Goal: Information Seeking & Learning: Learn about a topic

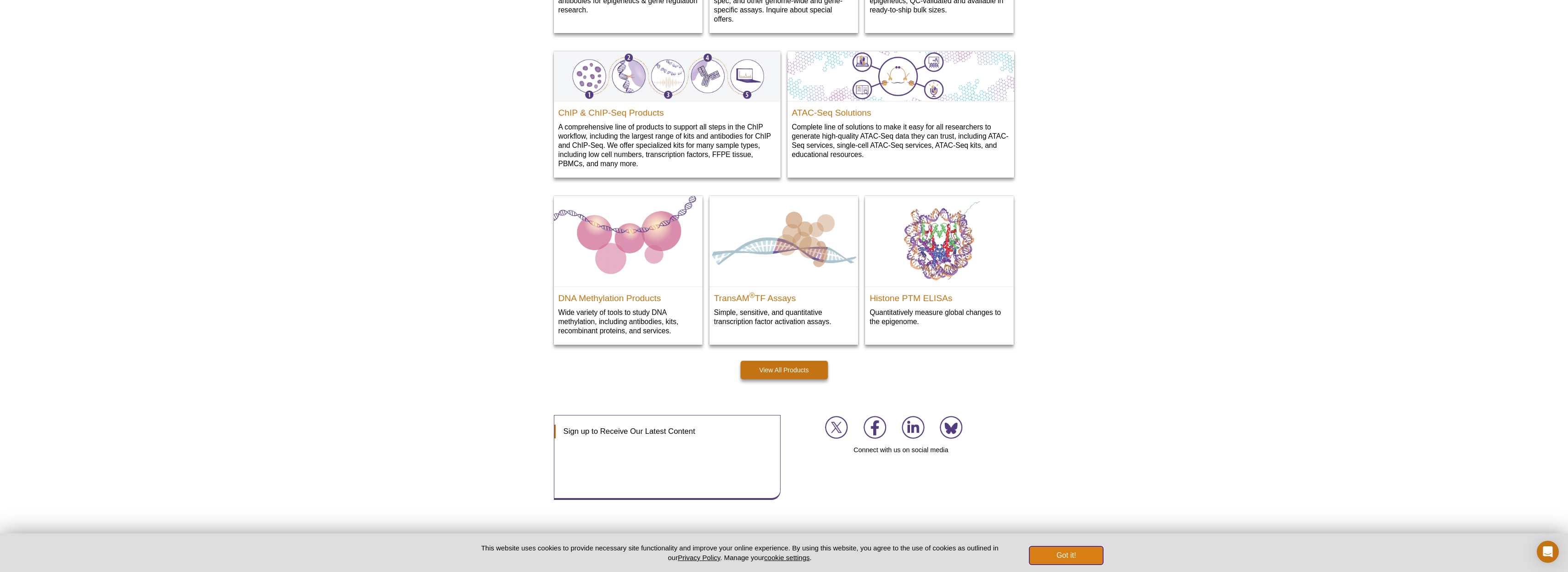
click at [1049, 549] on button "Got it!" at bounding box center [1066, 555] width 74 height 18
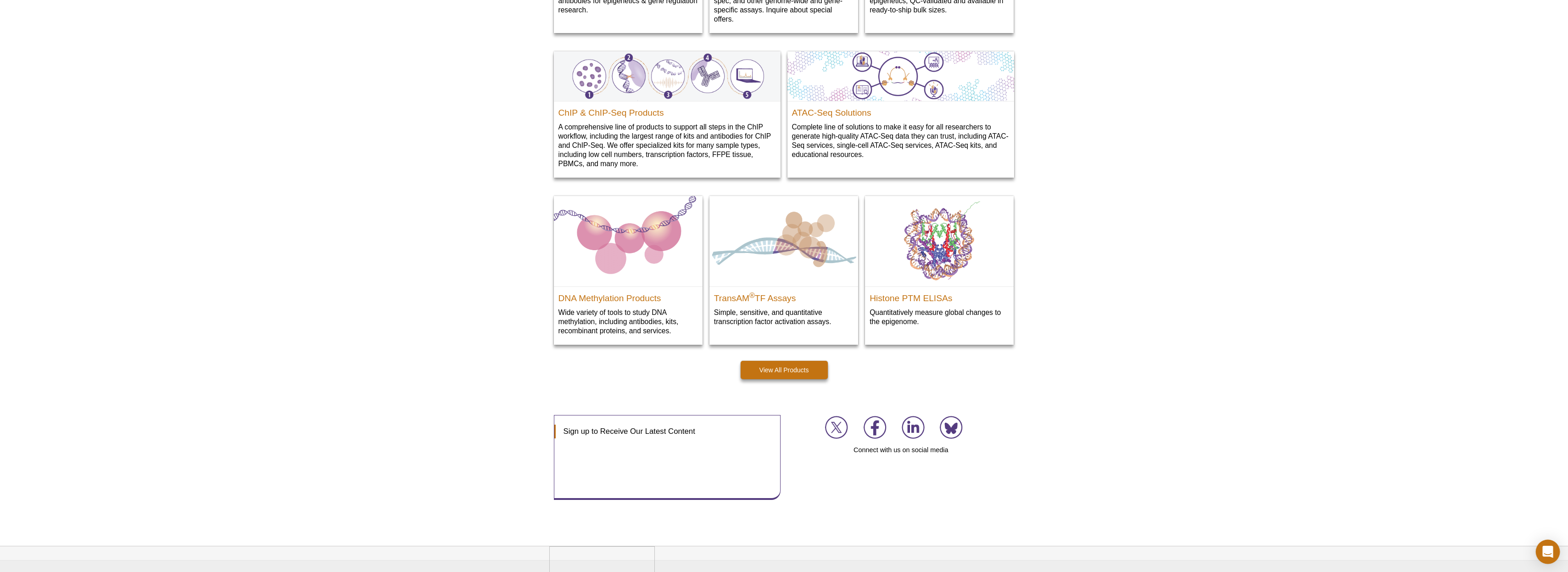
click at [1543, 549] on icon "Open Intercom Messenger" at bounding box center [1547, 551] width 12 height 12
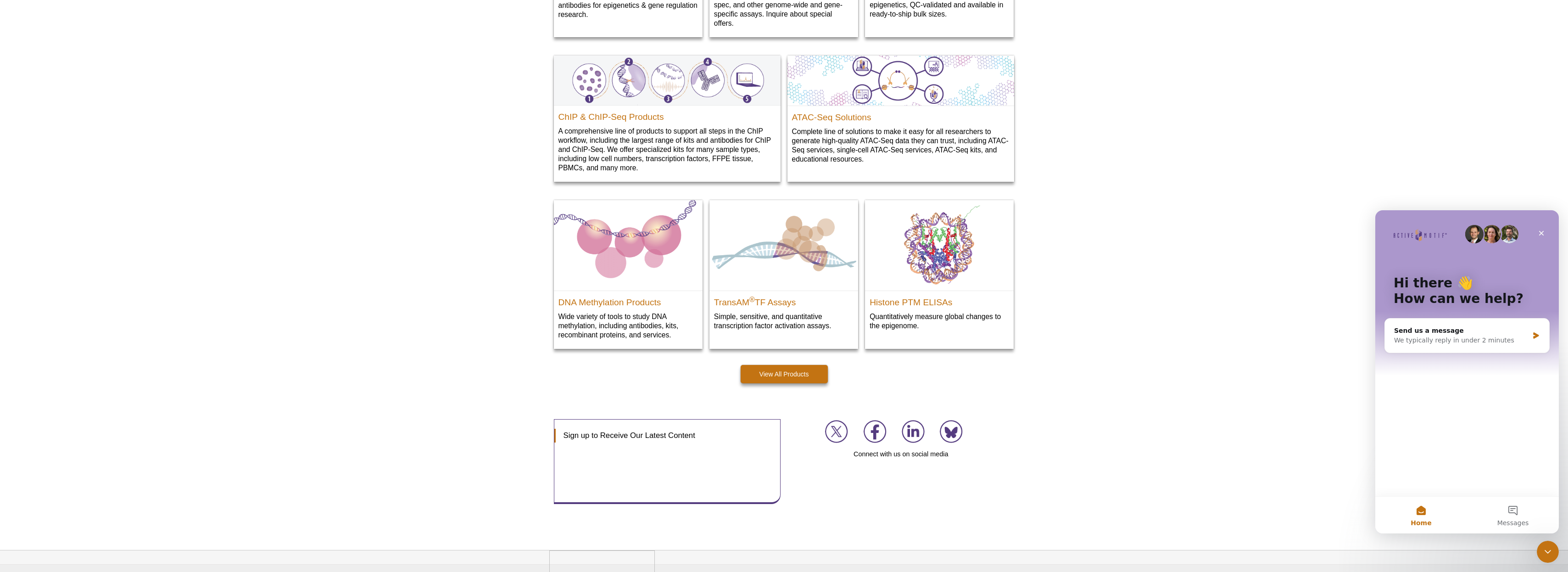
drag, startPoint x: 1268, startPoint y: 336, endPoint x: 1143, endPoint y: 317, distance: 126.4
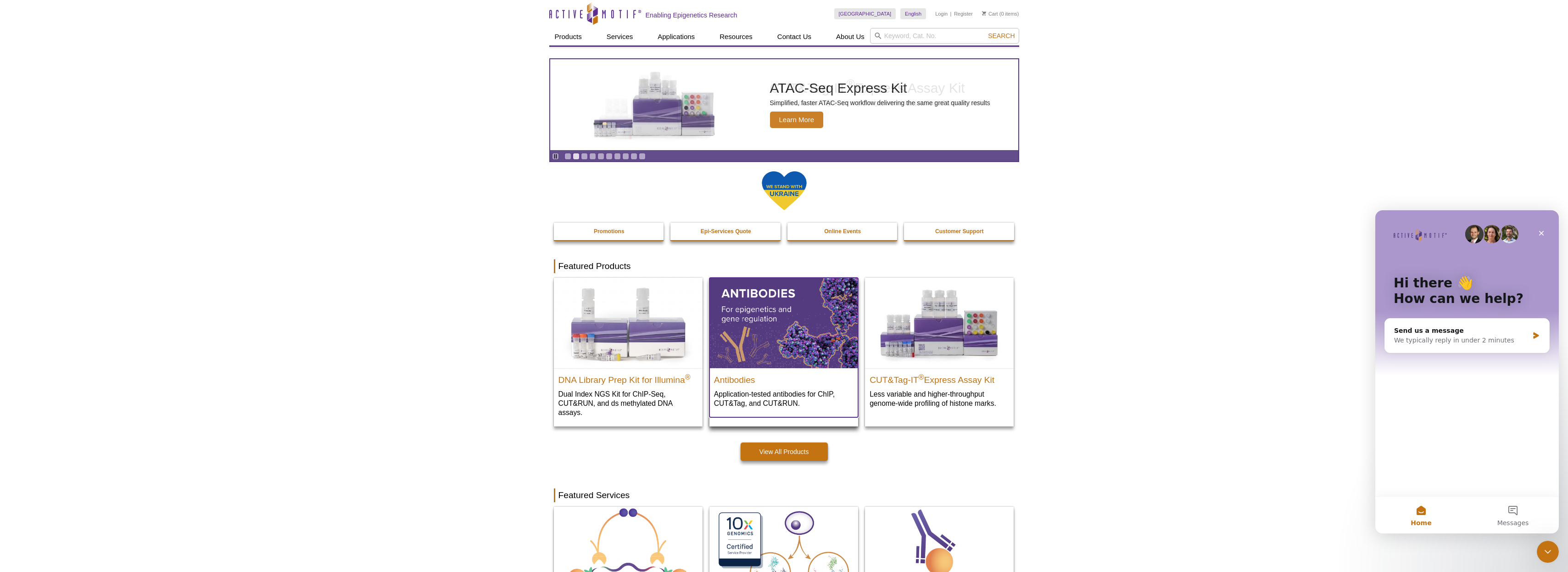
click at [767, 317] on img at bounding box center [784, 323] width 149 height 90
click at [815, 327] on img at bounding box center [784, 323] width 149 height 90
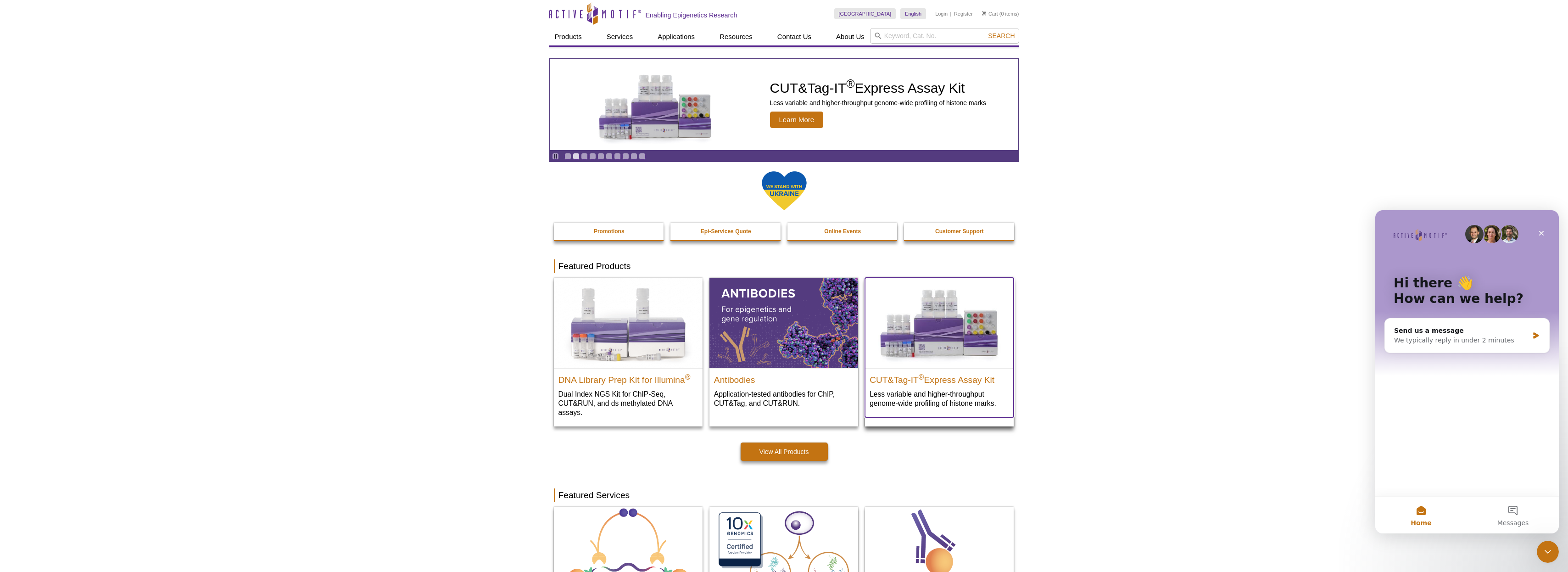
click at [929, 341] on img at bounding box center [939, 323] width 149 height 90
click at [957, 381] on h2 "CUT&Tag-IT ® Express Assay Kit" at bounding box center [939, 377] width 139 height 14
